Goal: Information Seeking & Learning: Learn about a topic

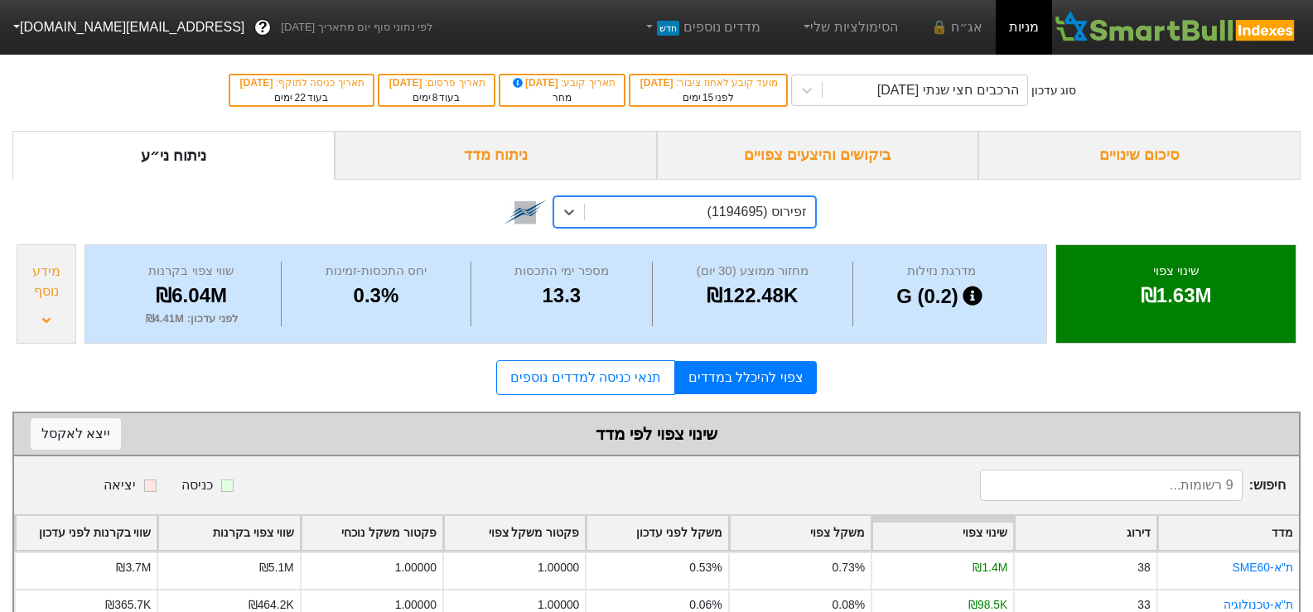
click at [1157, 148] on div "סיכום שינויים" at bounding box center [1139, 155] width 322 height 49
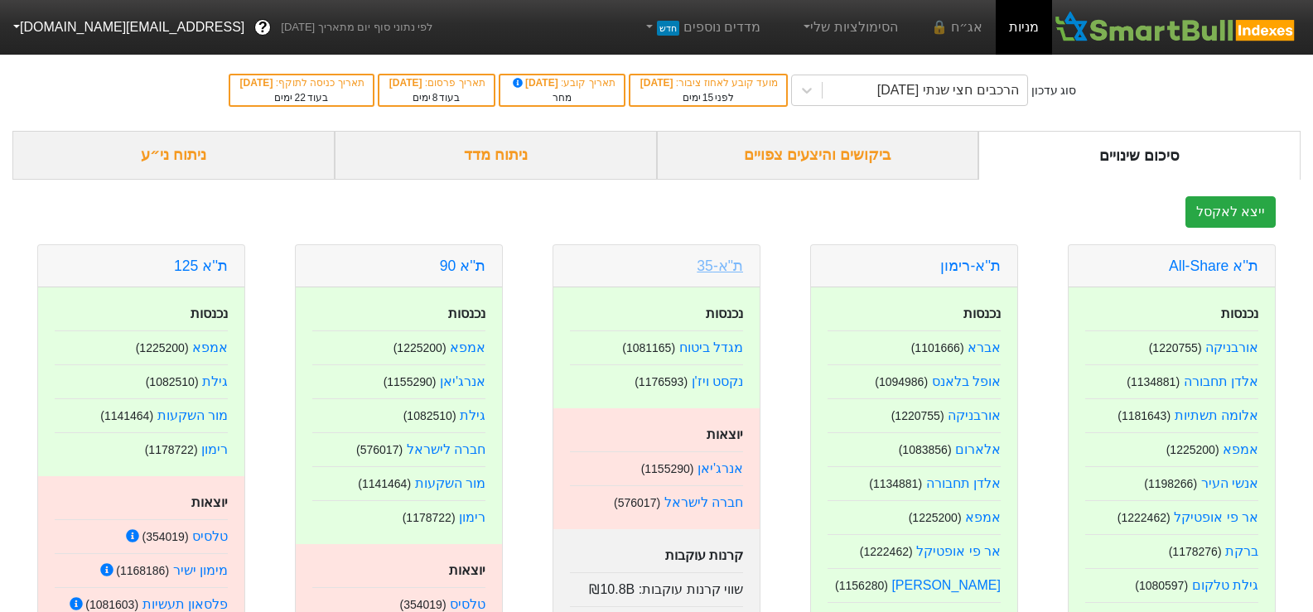
click at [716, 267] on link "ת"א-35" at bounding box center [720, 266] width 46 height 17
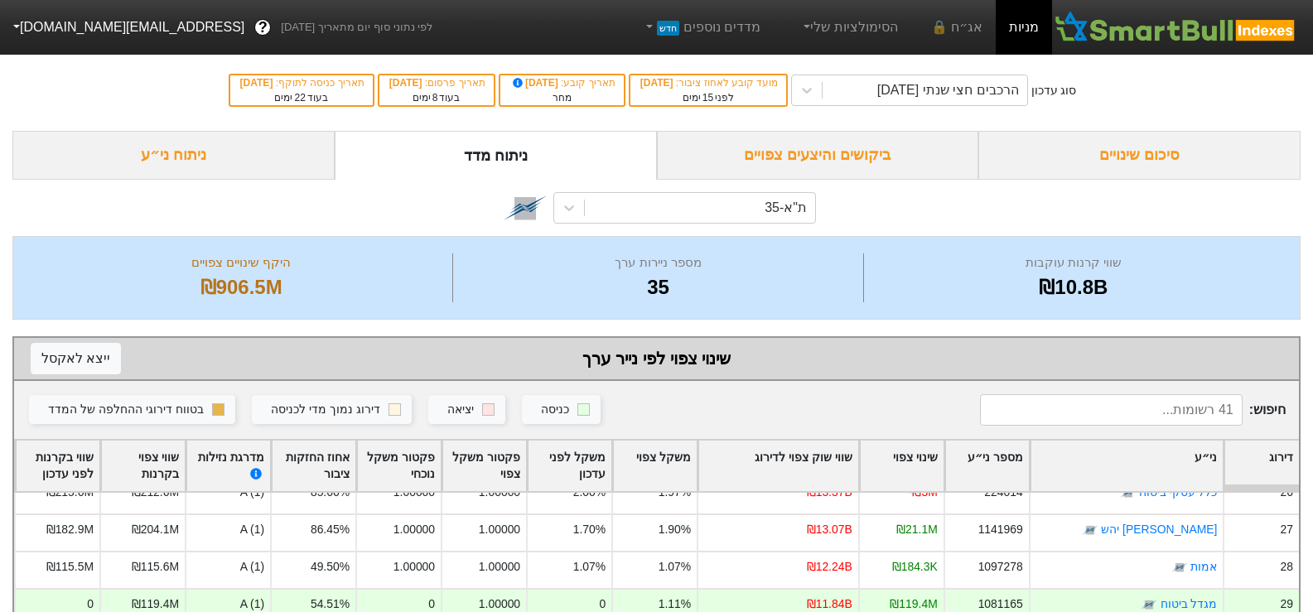
click at [1150, 150] on div "סיכום שינויים" at bounding box center [1139, 155] width 322 height 49
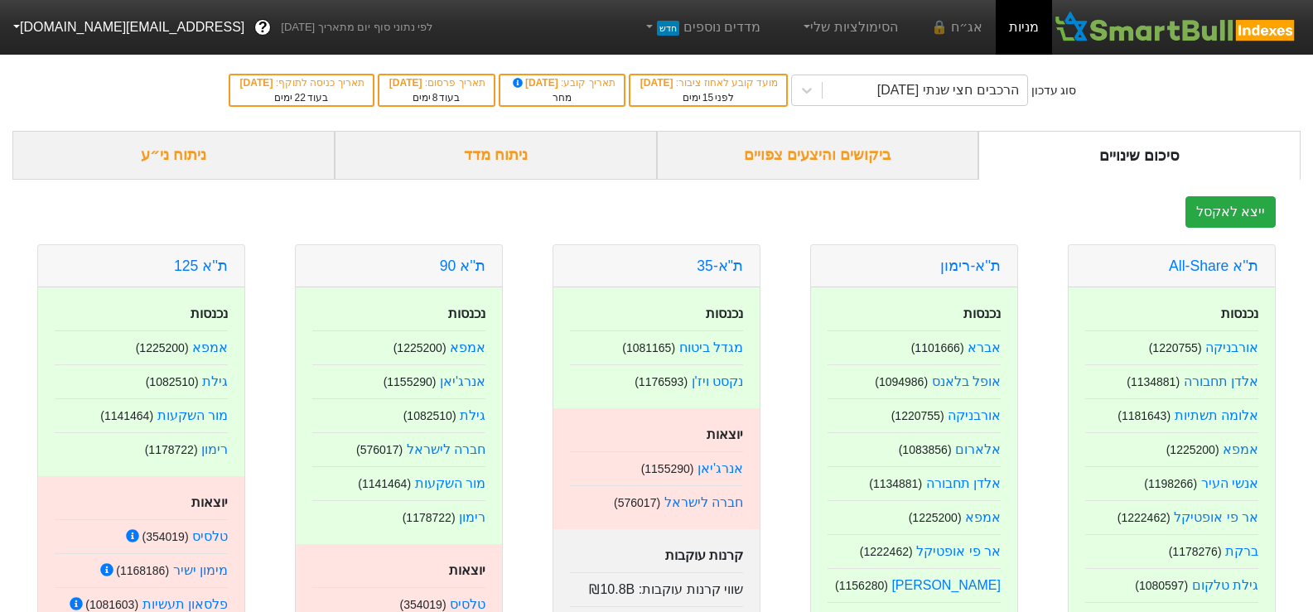
click at [864, 166] on div "ביקושים והיצעים צפויים" at bounding box center [818, 155] width 322 height 49
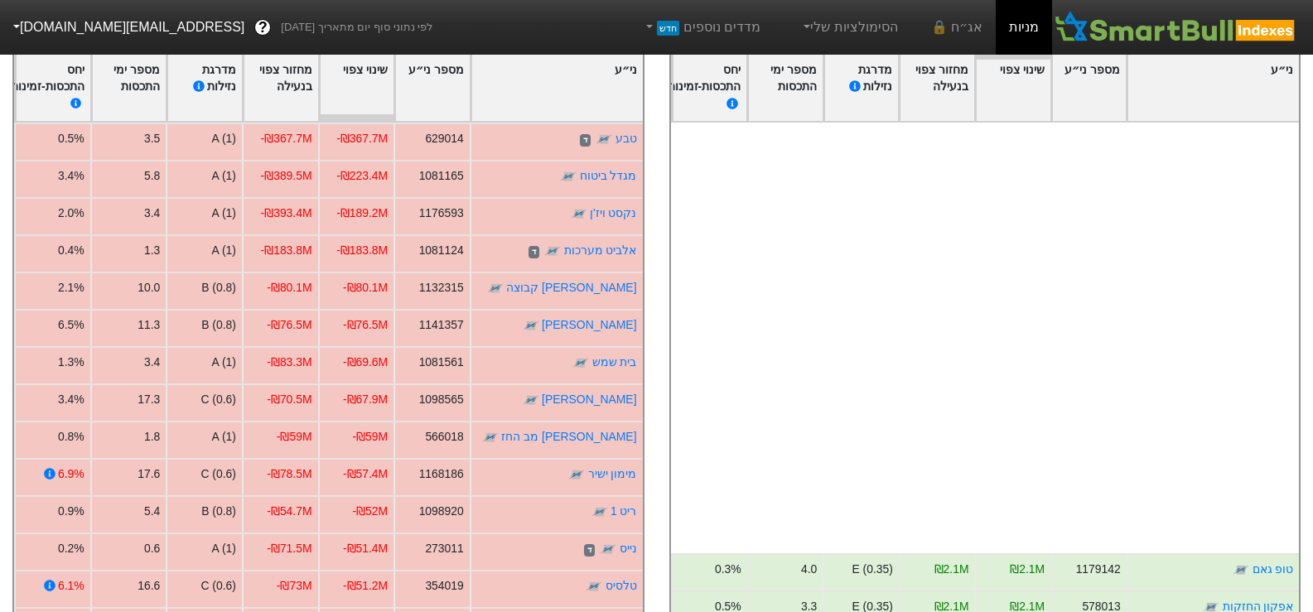
scroll to position [2236, 0]
